Goal: Information Seeking & Learning: Learn about a topic

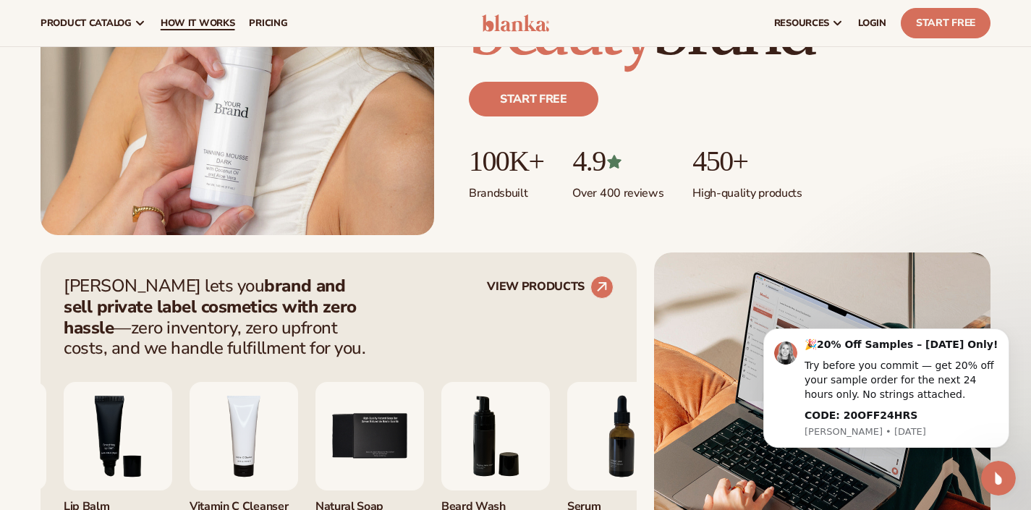
click at [205, 29] on span "How It Works" at bounding box center [198, 23] width 75 height 12
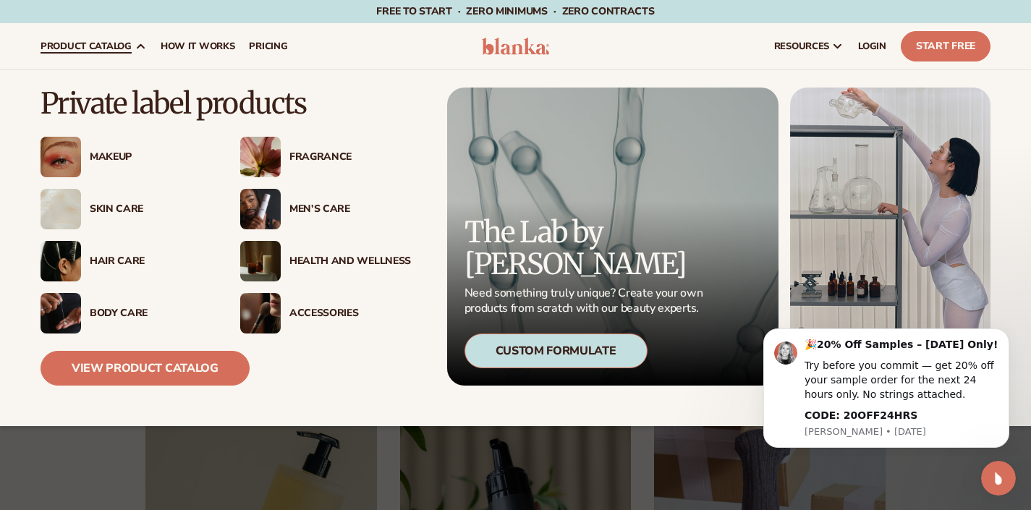
click at [115, 158] on div "Makeup" at bounding box center [151, 157] width 122 height 12
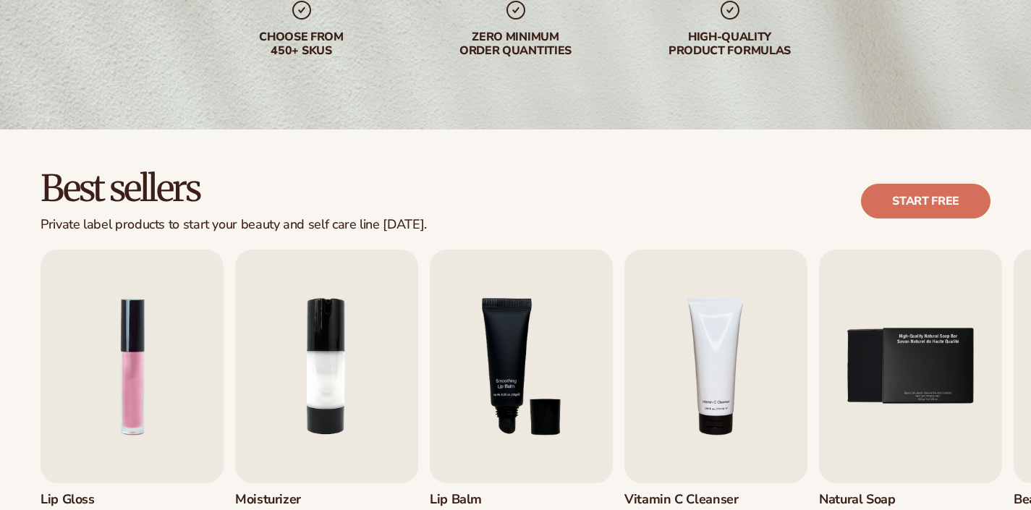
scroll to position [355, 0]
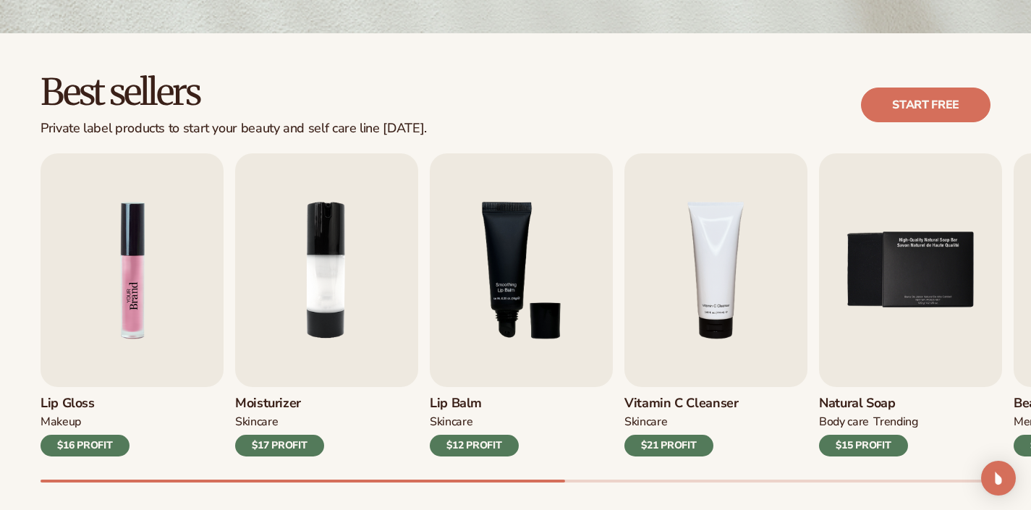
click at [151, 294] on img "1 / 9" at bounding box center [132, 270] width 183 height 234
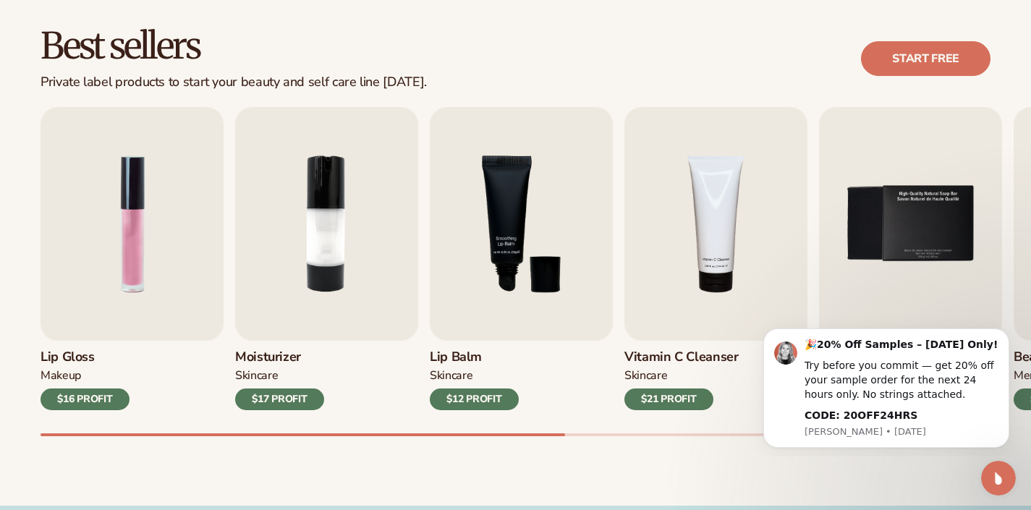
scroll to position [416, 0]
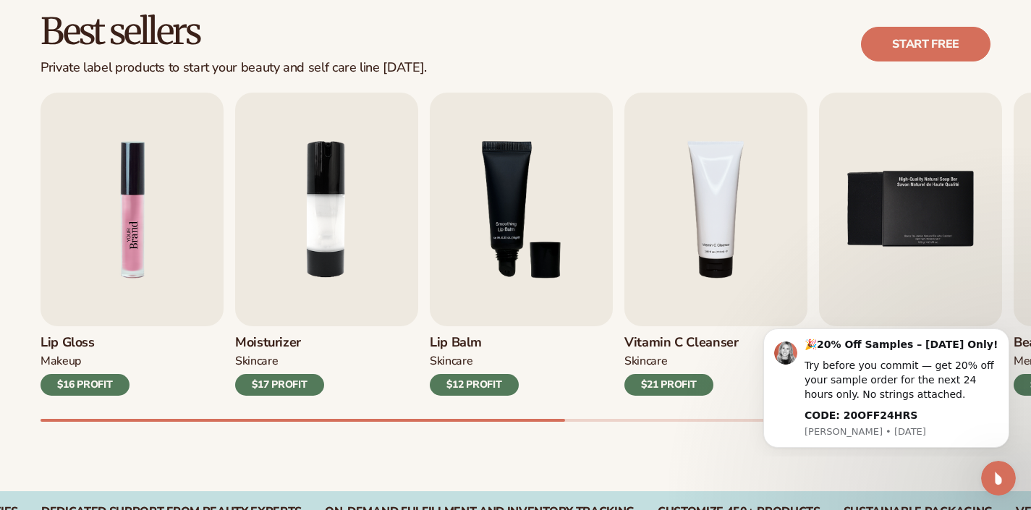
click at [115, 280] on img "1 / 9" at bounding box center [132, 210] width 183 height 234
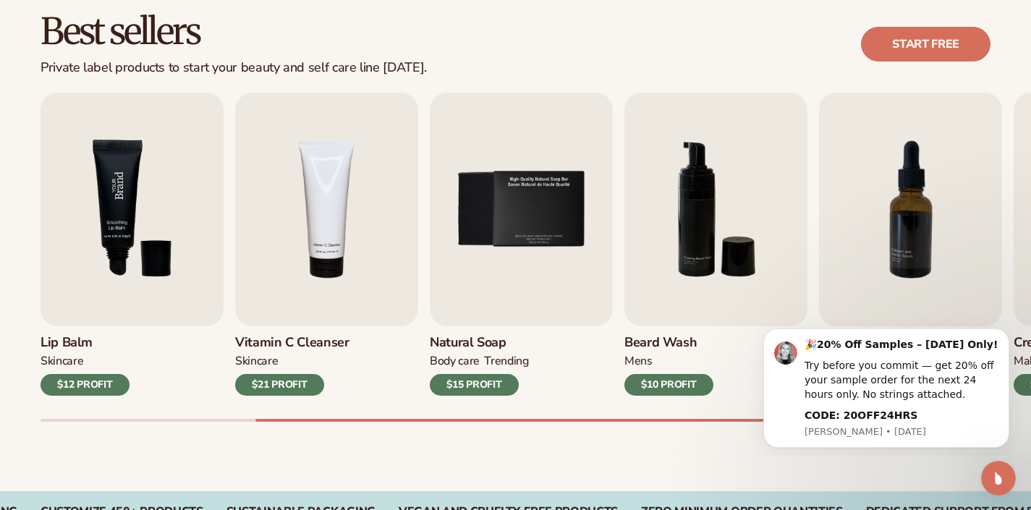
click at [142, 291] on img "3 / 9" at bounding box center [132, 210] width 183 height 234
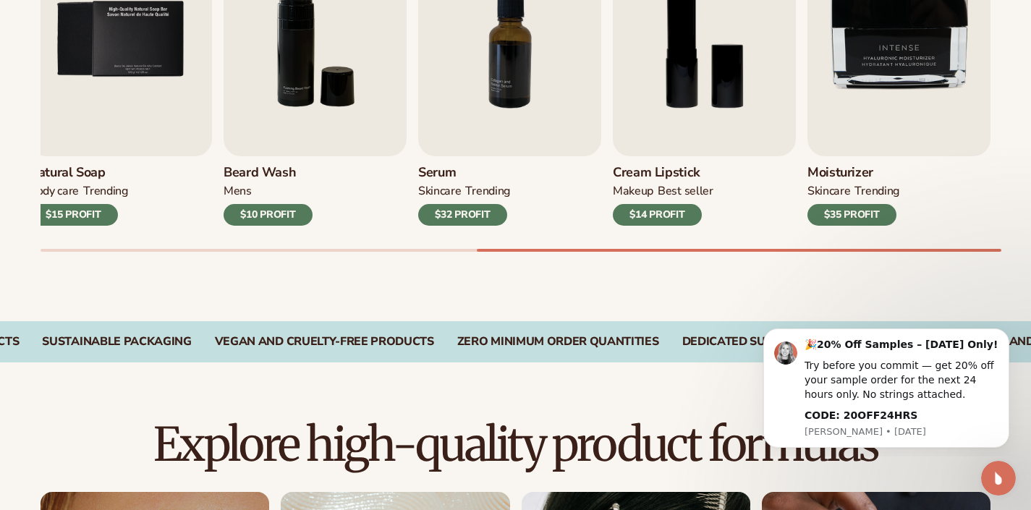
scroll to position [602, 0]
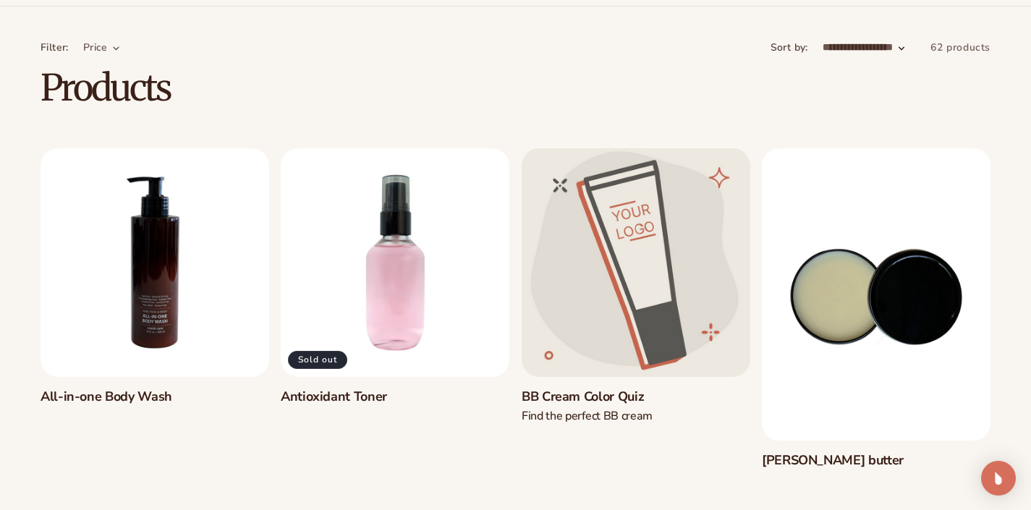
scroll to position [80, 0]
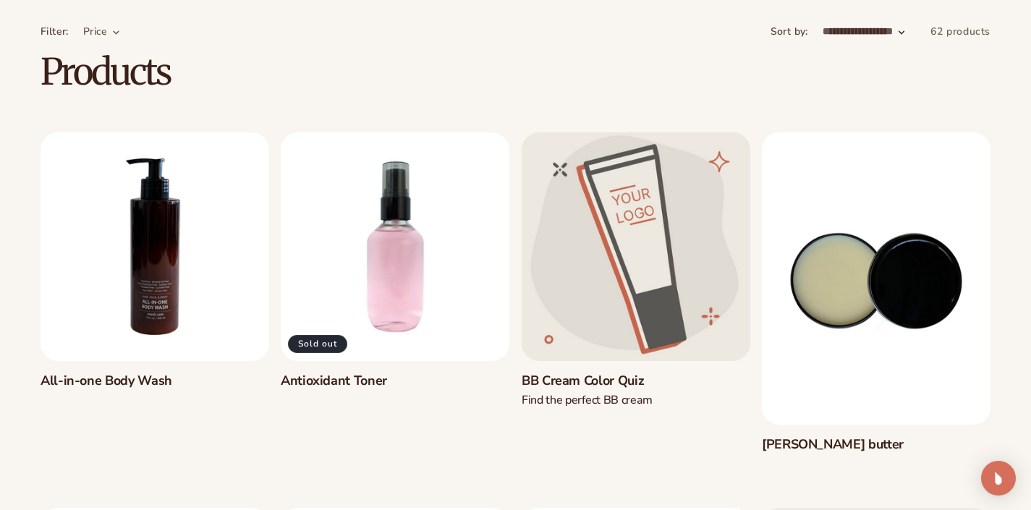
click at [123, 373] on link "All-in-one Body Wash" at bounding box center [155, 381] width 229 height 17
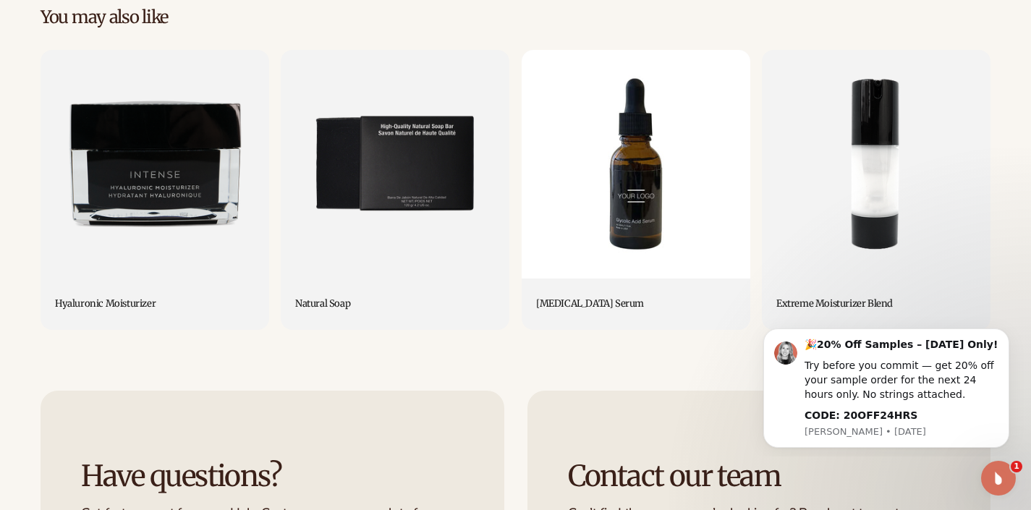
scroll to position [1209, 0]
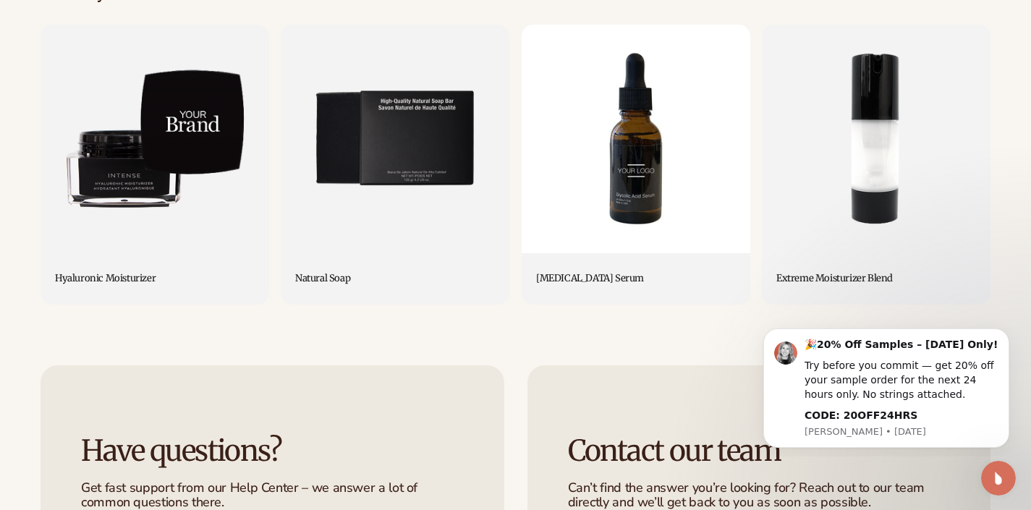
click at [165, 273] on link "Hyaluronic Moisturizer" at bounding box center [155, 279] width 200 height 12
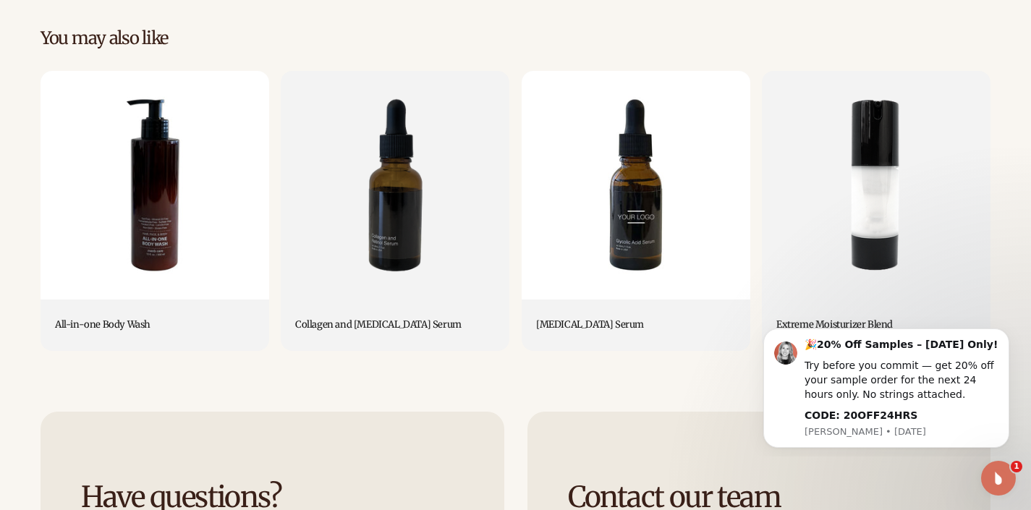
scroll to position [1227, 0]
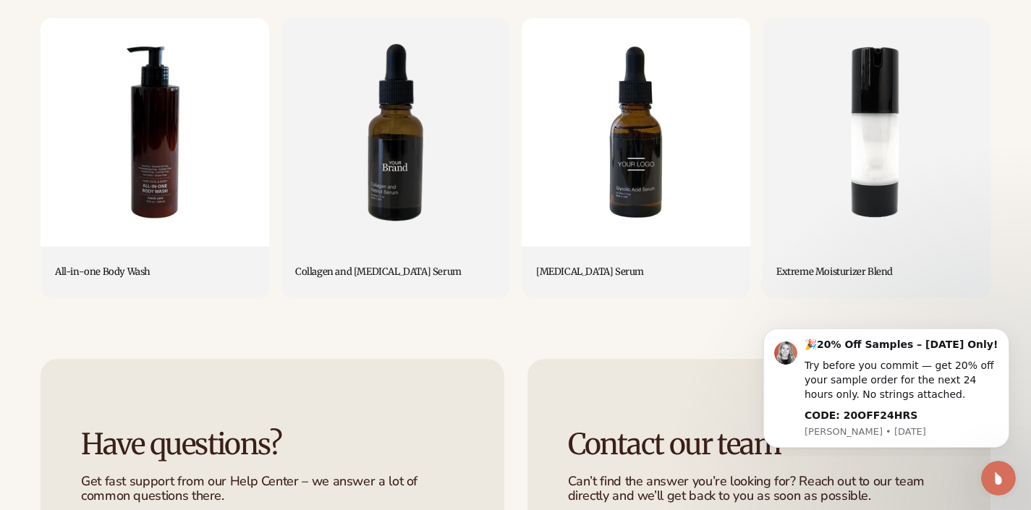
click at [379, 266] on link "Collagen and Retinol Serum" at bounding box center [395, 272] width 200 height 12
